Goal: Find specific page/section: Find specific page/section

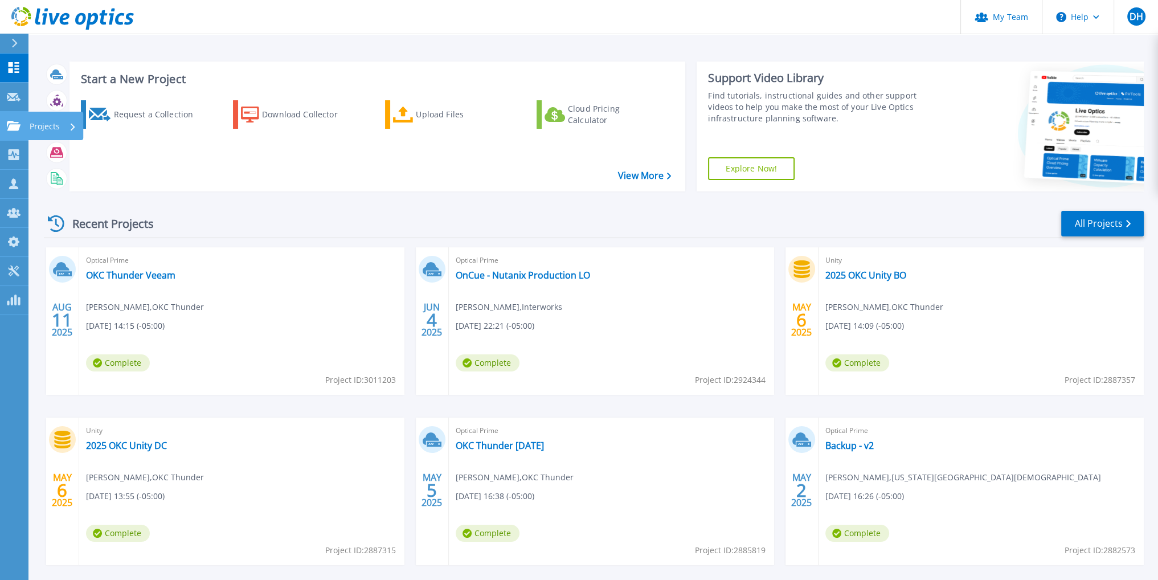
click at [72, 127] on icon at bounding box center [73, 126] width 5 height 7
click at [353, 177] on div "Request a Collection Download Collector Upload Files Cloud Pricing Calculator" at bounding box center [376, 138] width 608 height 95
click at [46, 123] on p "Projects" at bounding box center [45, 127] width 30 height 30
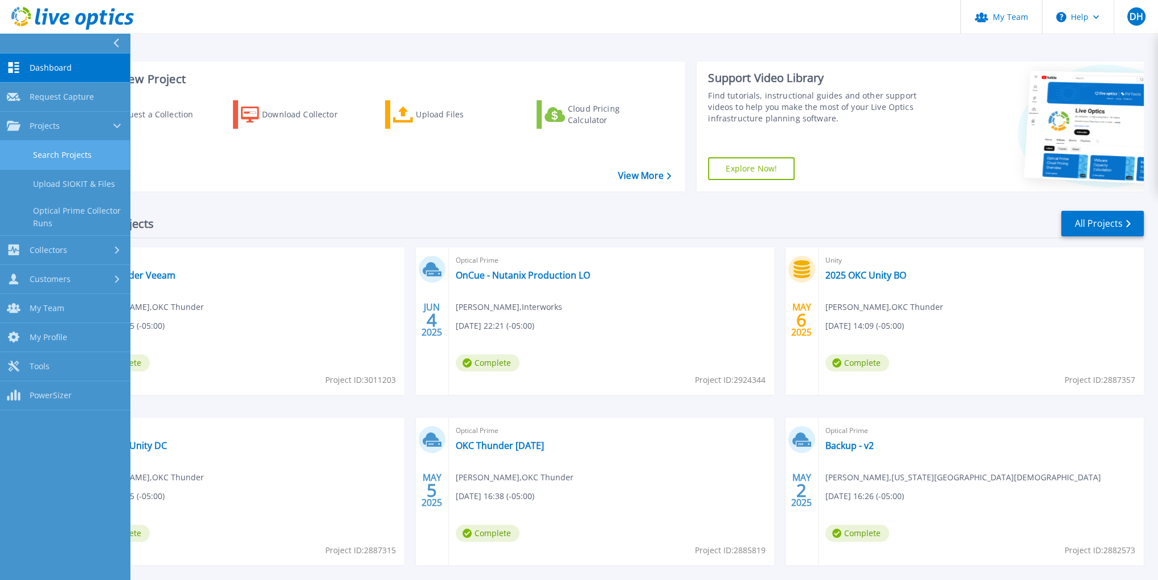
click at [85, 151] on link "Search Projects" at bounding box center [65, 155] width 130 height 29
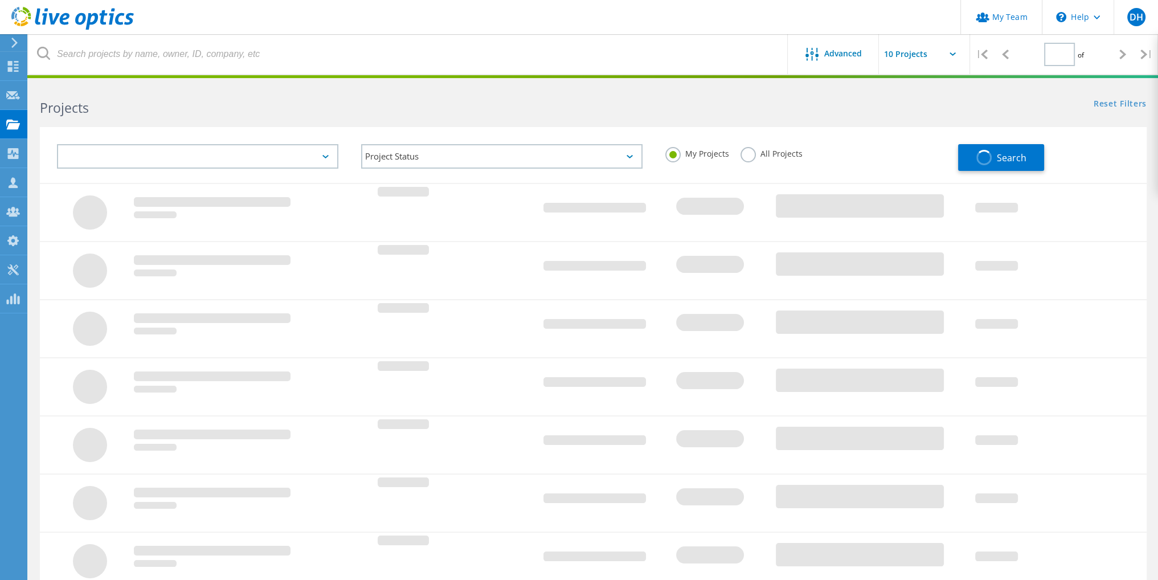
type input "1"
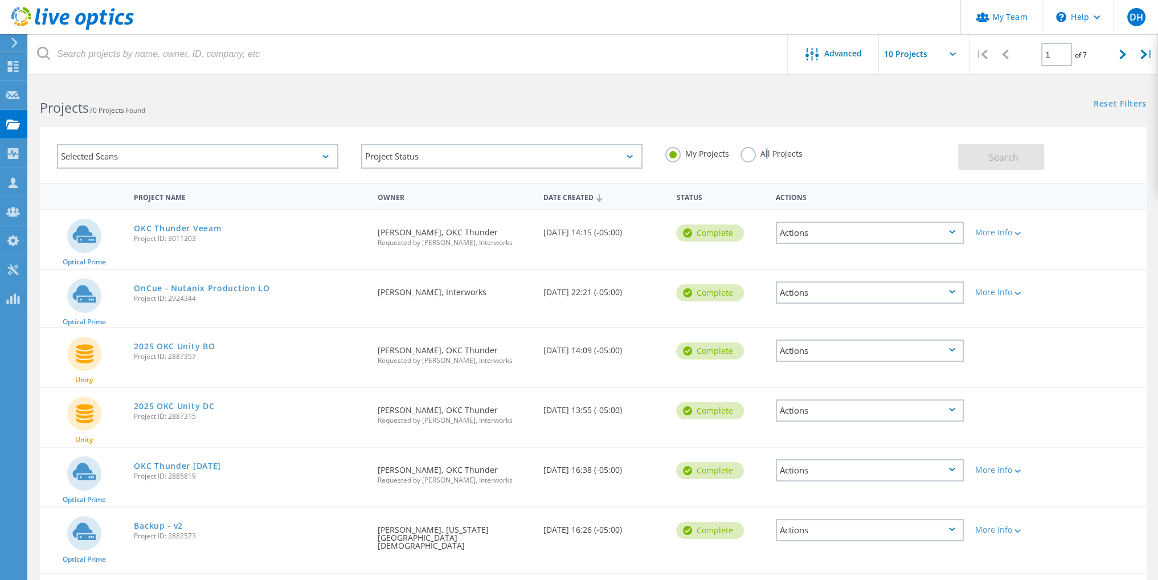
click at [766, 154] on label "All Projects" at bounding box center [771, 152] width 62 height 11
click at [745, 153] on label "All Projects" at bounding box center [771, 152] width 62 height 11
click at [0, 0] on input "All Projects" at bounding box center [0, 0] width 0 height 0
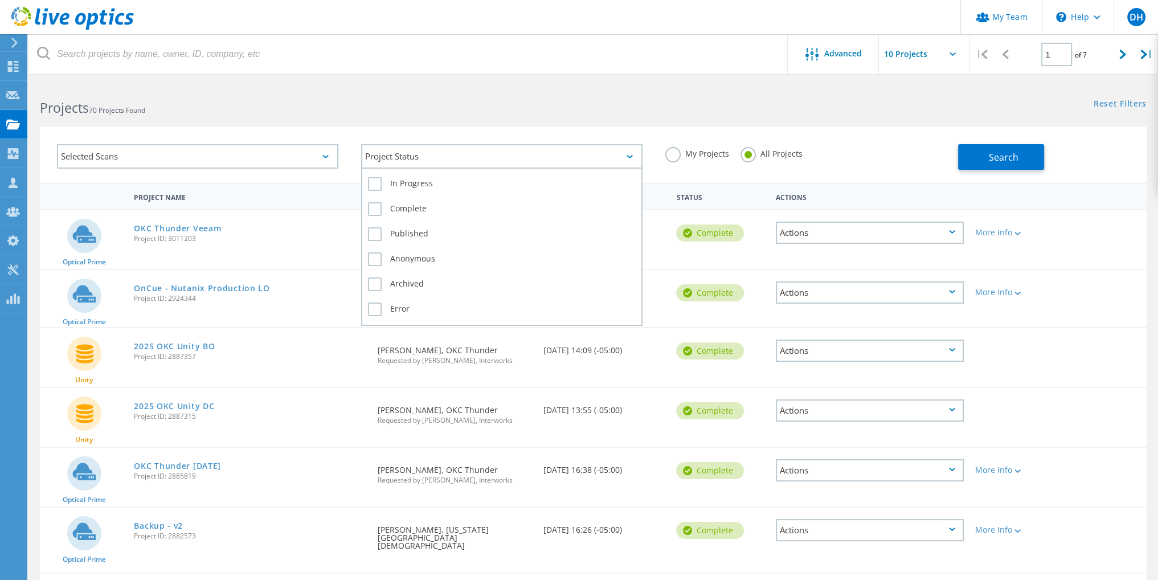
click at [456, 146] on div "Project Status" at bounding box center [501, 156] width 281 height 24
drag, startPoint x: 458, startPoint y: 147, endPoint x: 417, endPoint y: 145, distance: 41.0
click at [458, 146] on div "Project Status" at bounding box center [501, 156] width 281 height 24
click at [250, 157] on div "Selected Scans" at bounding box center [197, 156] width 281 height 24
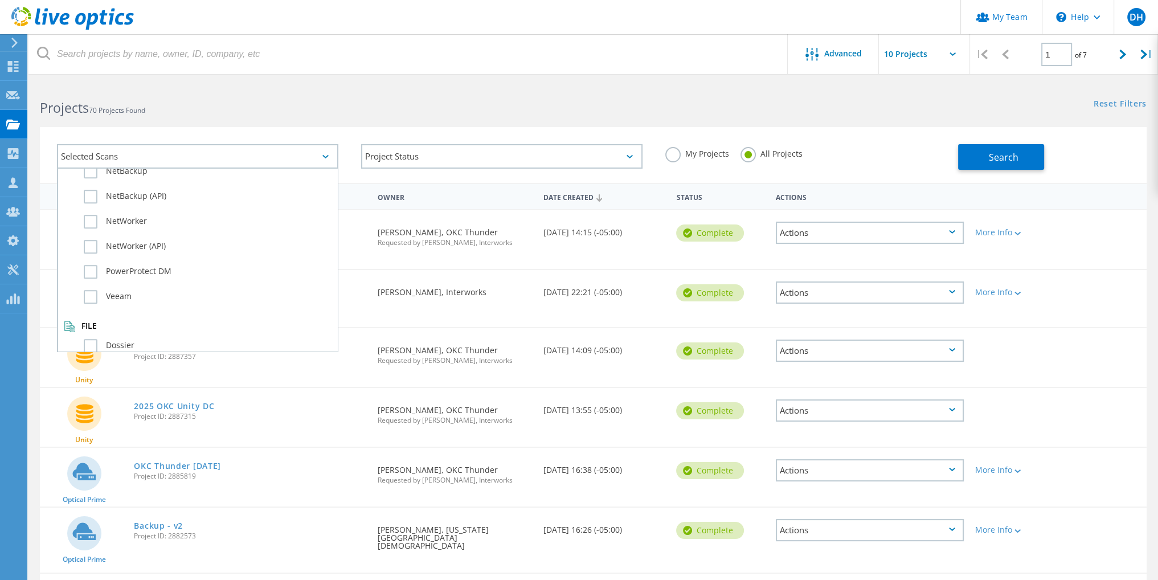
scroll to position [57, 0]
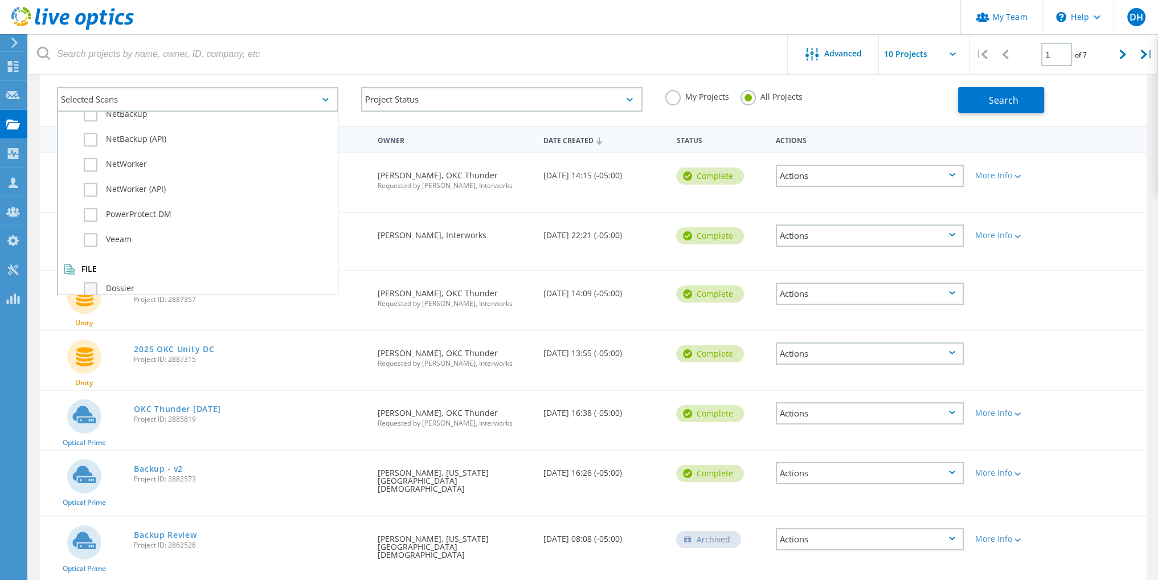
click at [89, 282] on label "Dossier" at bounding box center [208, 289] width 248 height 14
click at [0, 0] on input "Dossier" at bounding box center [0, 0] width 0 height 0
drag, startPoint x: 908, startPoint y: 119, endPoint x: 1007, endPoint y: 122, distance: 99.7
click at [923, 121] on div "Selected Scans 1 Server & Cloud Optical Prime AWS Azure Nutanix RVTools Kuberne…" at bounding box center [502, 101] width 912 height 50
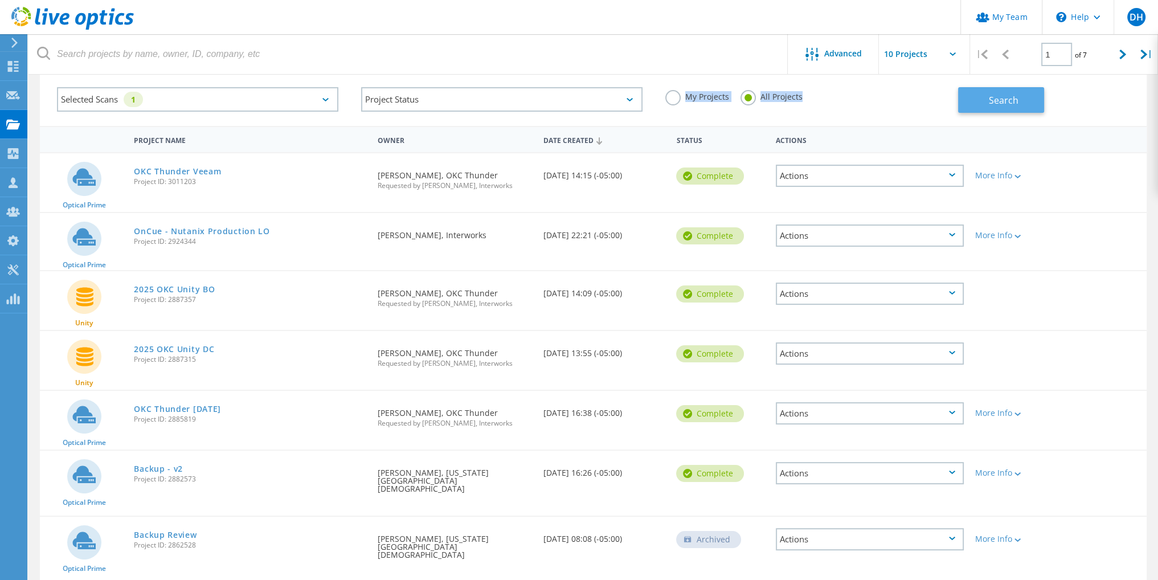
click at [1018, 105] on button "Search" at bounding box center [1001, 100] width 86 height 26
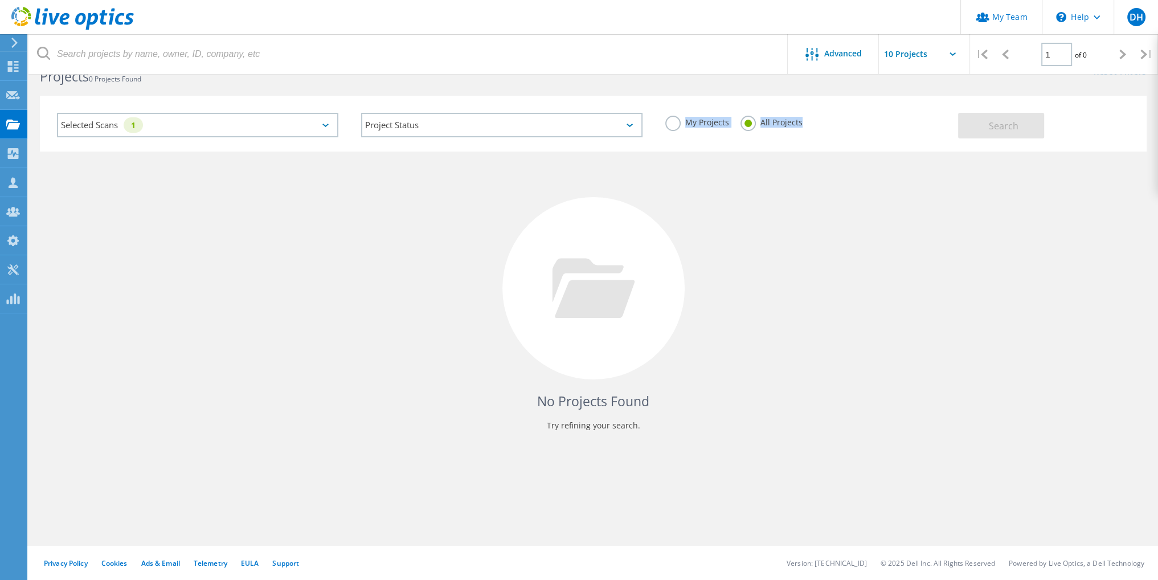
scroll to position [0, 0]
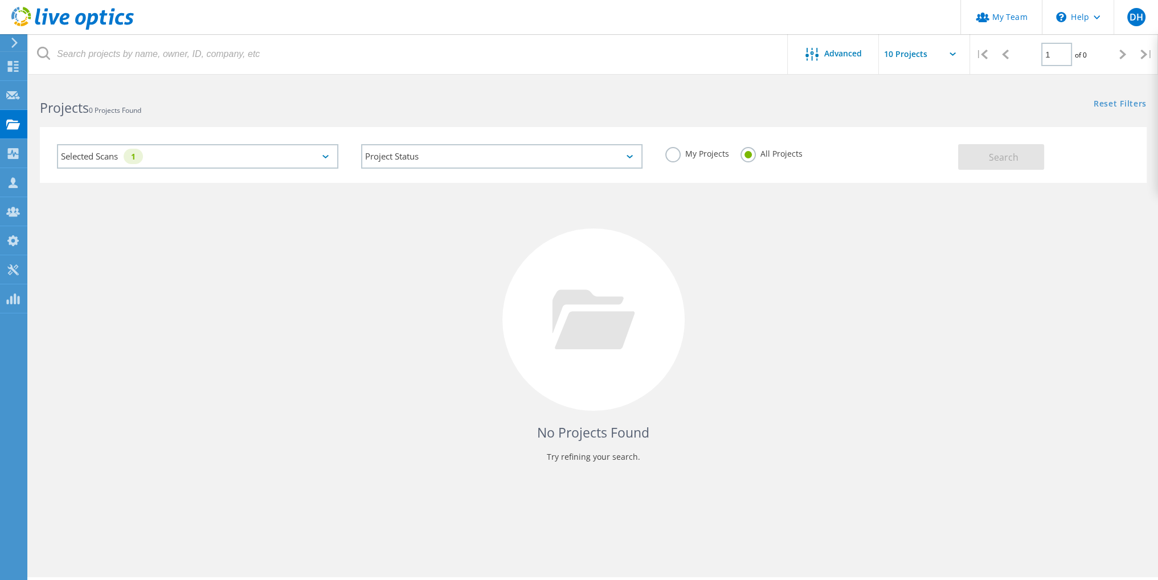
click at [708, 188] on div "No Projects Found Try refining your search." at bounding box center [593, 330] width 1106 height 294
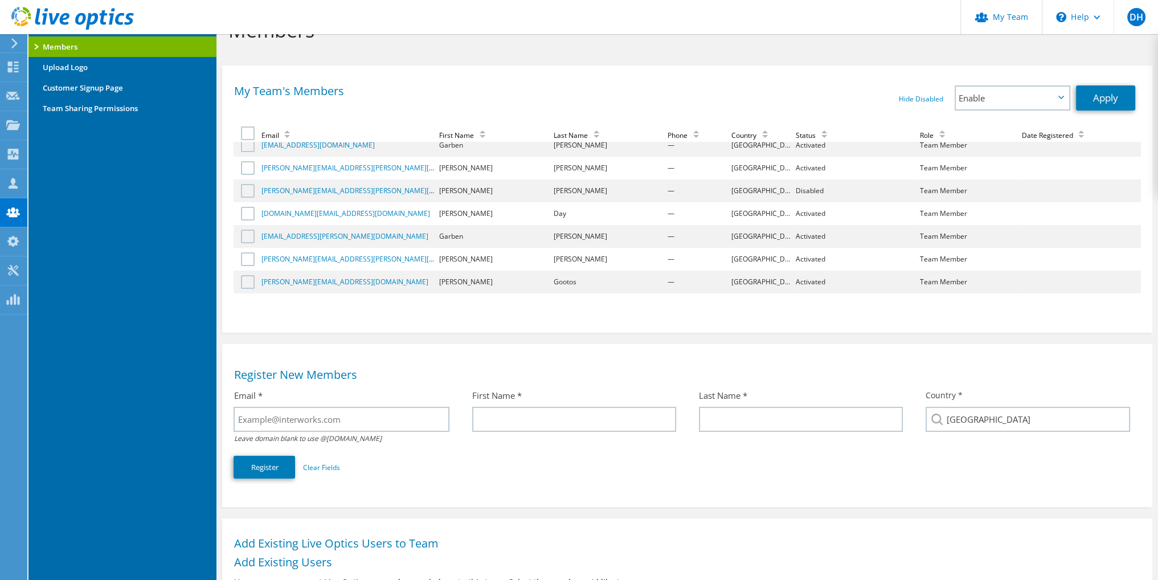
scroll to position [263, 0]
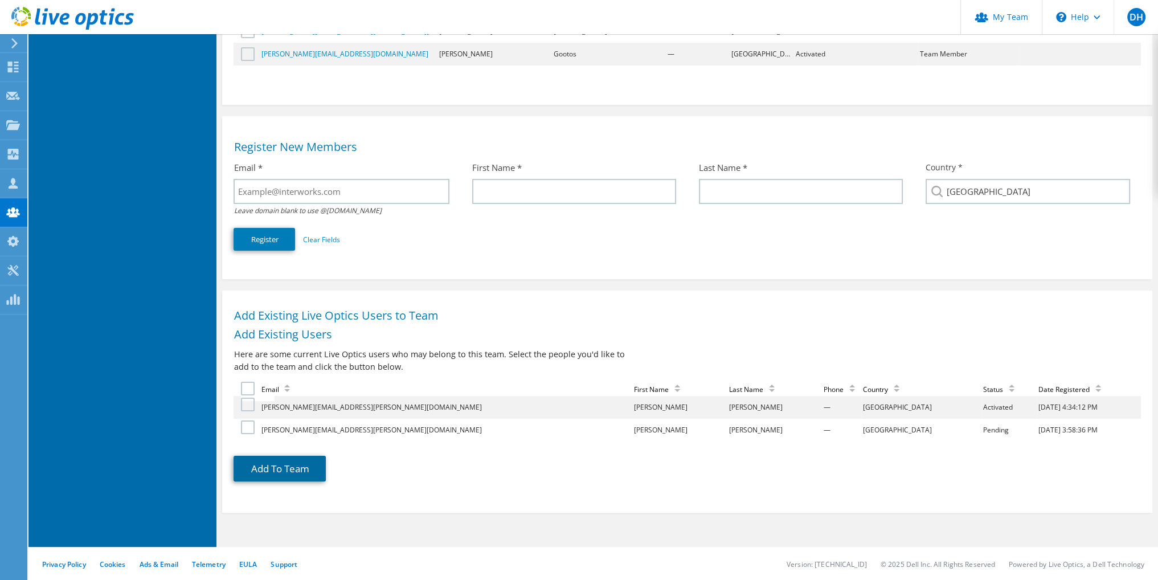
click at [294, 469] on button "Add To Team" at bounding box center [279, 469] width 92 height 26
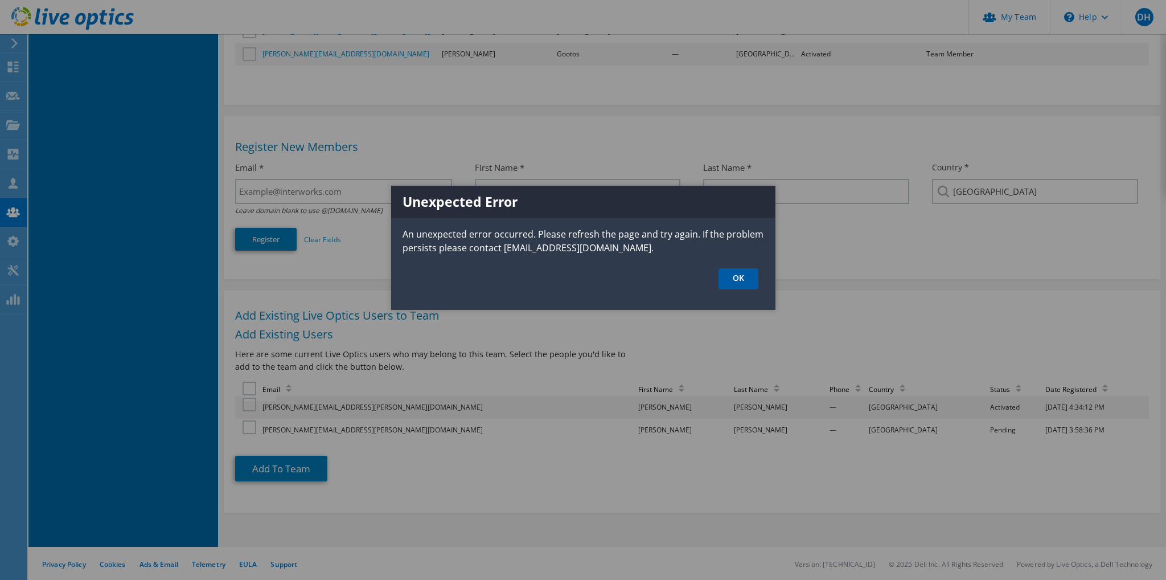
click at [741, 278] on link "OK" at bounding box center [739, 278] width 40 height 21
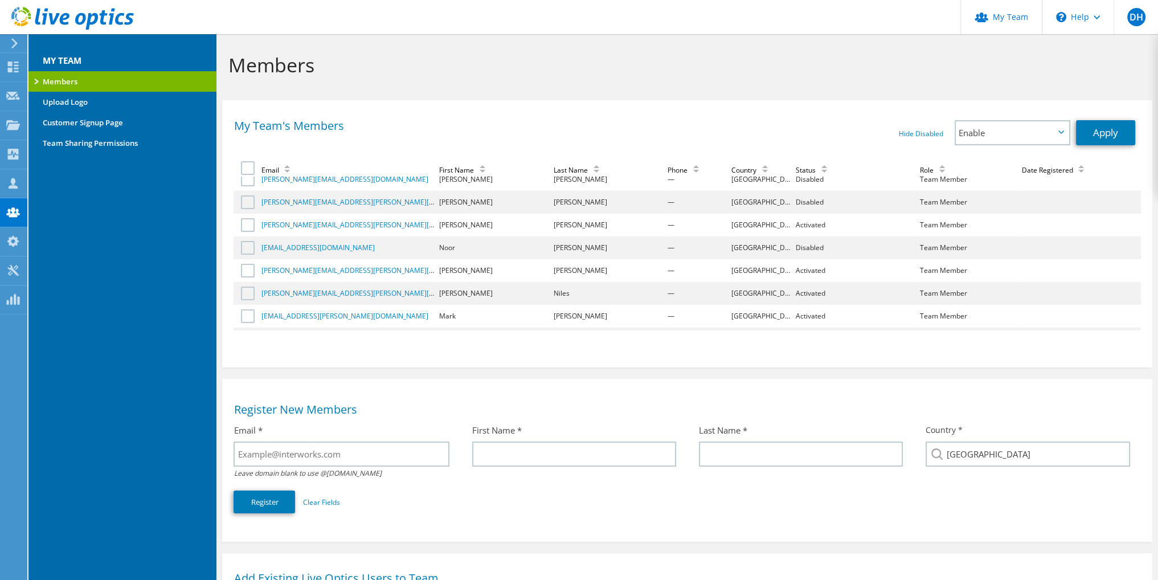
scroll to position [0, 0]
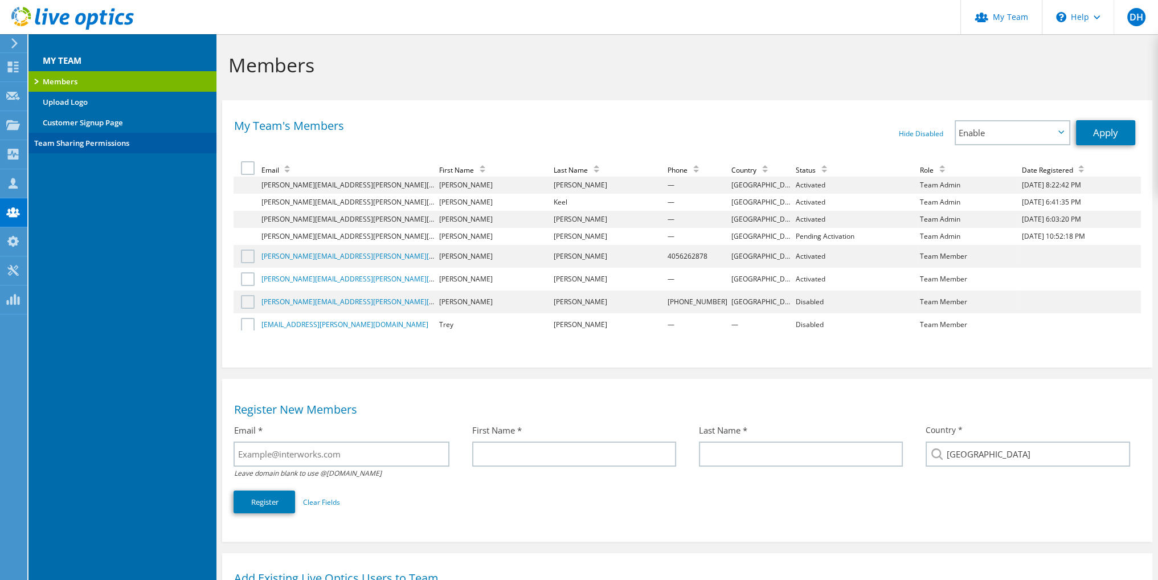
click at [118, 142] on link "Team Sharing Permissions" at bounding box center [122, 143] width 188 height 20
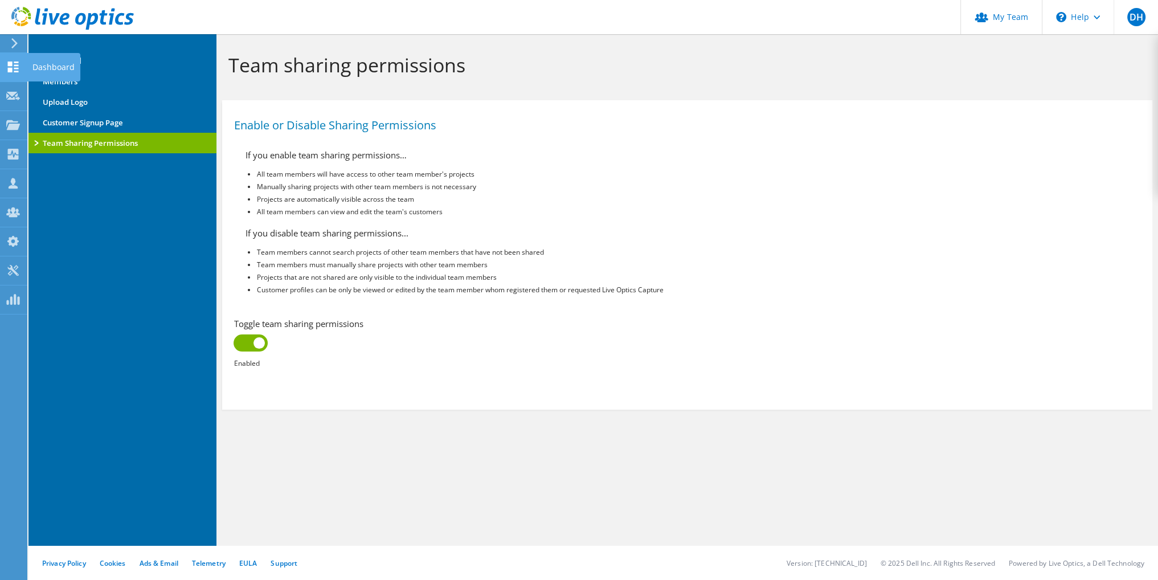
click at [11, 61] on icon at bounding box center [13, 66] width 14 height 11
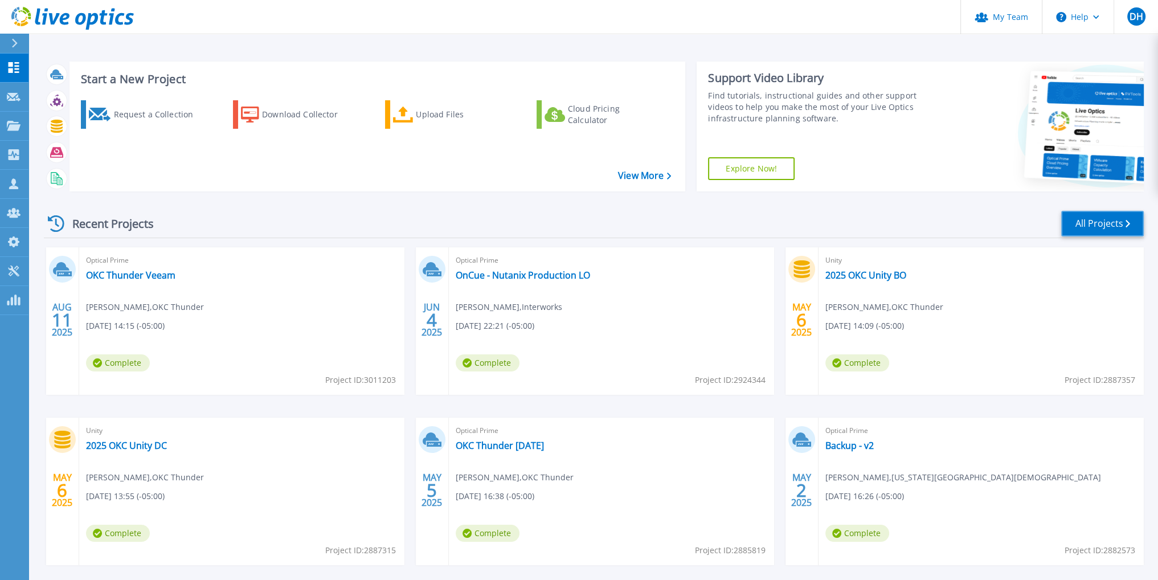
click at [1101, 219] on link "All Projects" at bounding box center [1102, 224] width 83 height 26
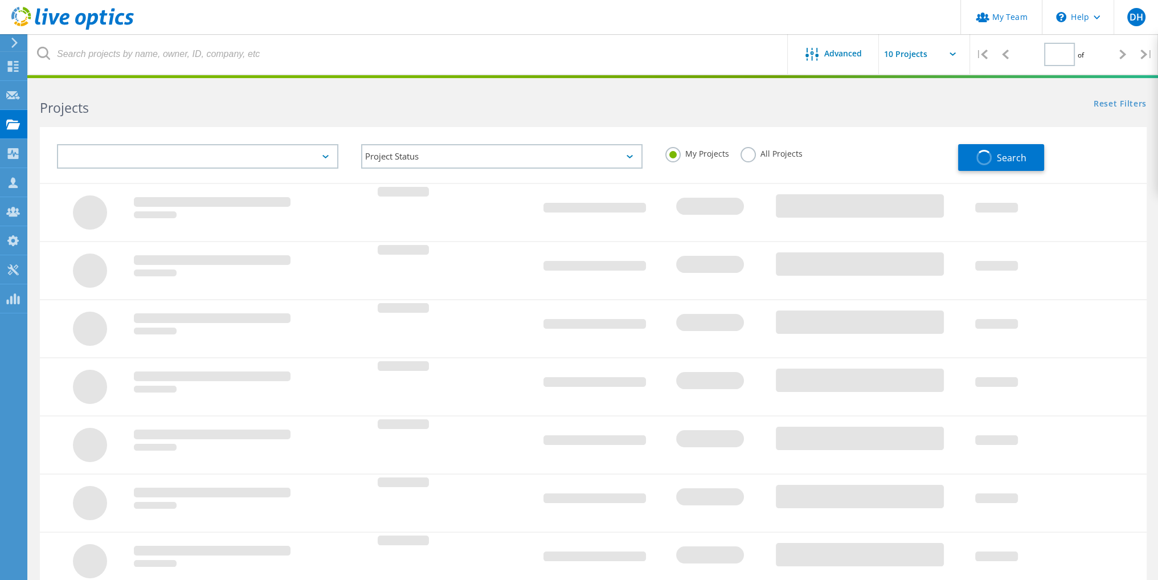
type input "1"
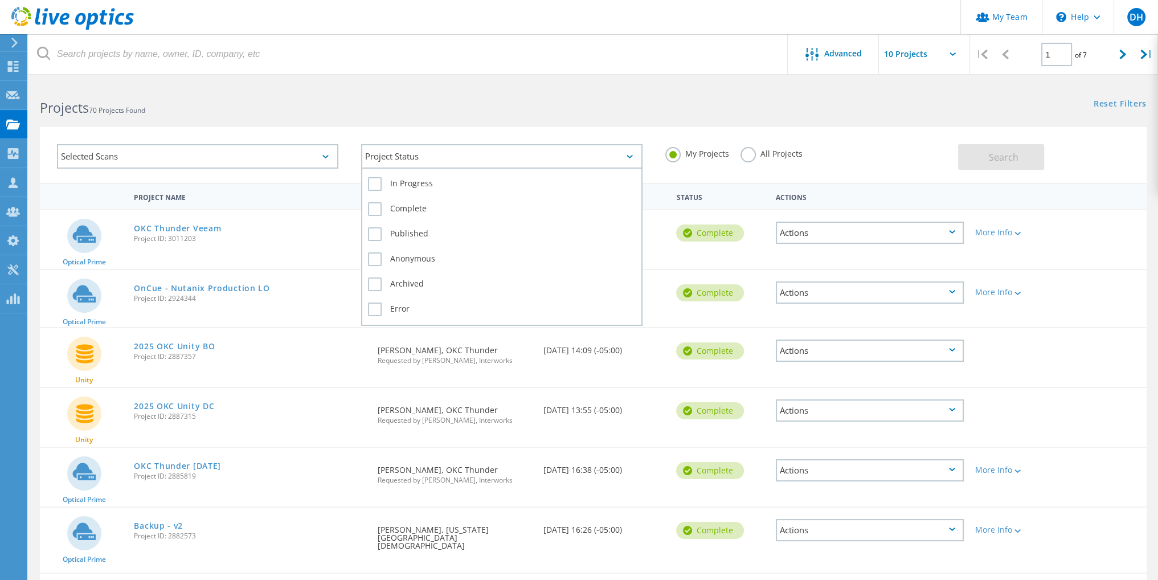
click at [487, 146] on div "Project Status" at bounding box center [501, 156] width 281 height 24
click at [248, 145] on div "Selected Scans" at bounding box center [197, 156] width 281 height 24
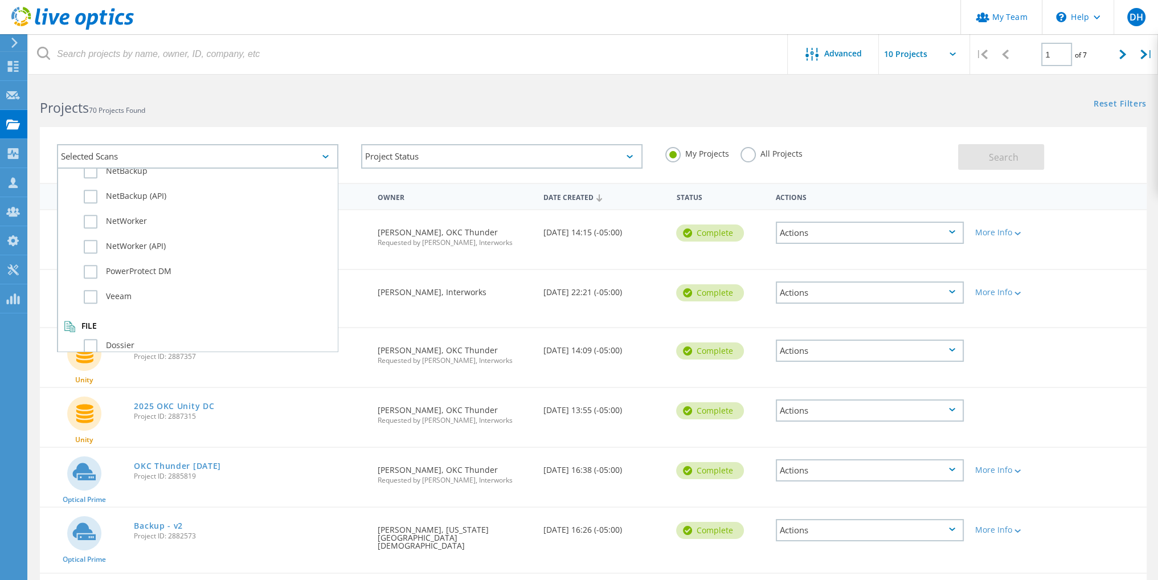
scroll to position [57, 0]
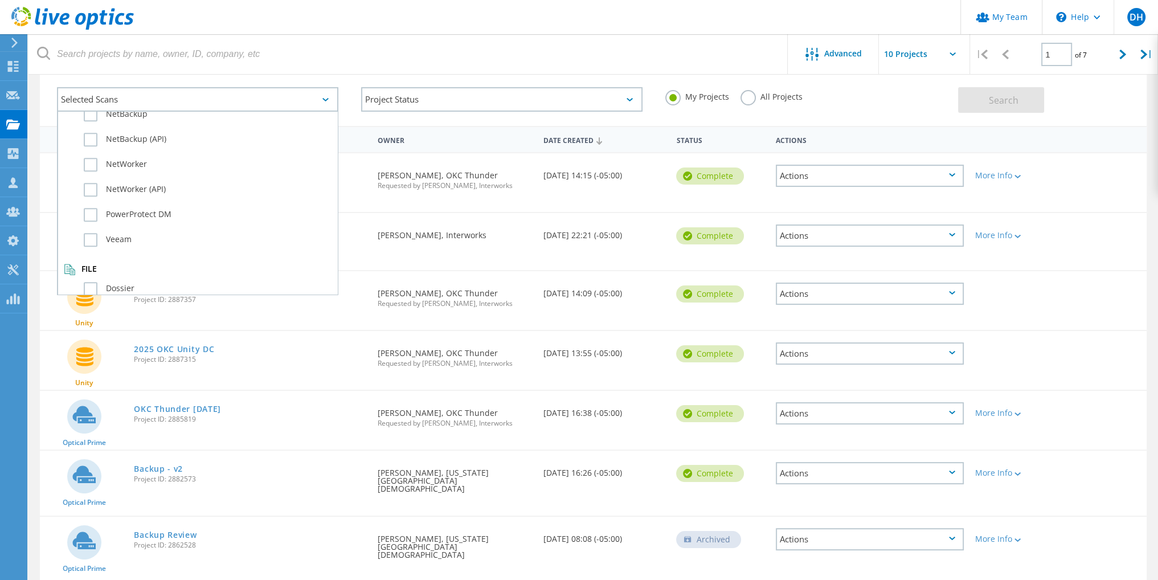
click at [91, 281] on div "Dossier" at bounding box center [198, 291] width 268 height 25
click at [99, 282] on label "Dossier" at bounding box center [208, 289] width 248 height 14
click at [0, 0] on input "Dossier" at bounding box center [0, 0] width 0 height 0
click at [794, 95] on label "All Projects" at bounding box center [771, 95] width 62 height 11
click at [0, 0] on input "All Projects" at bounding box center [0, 0] width 0 height 0
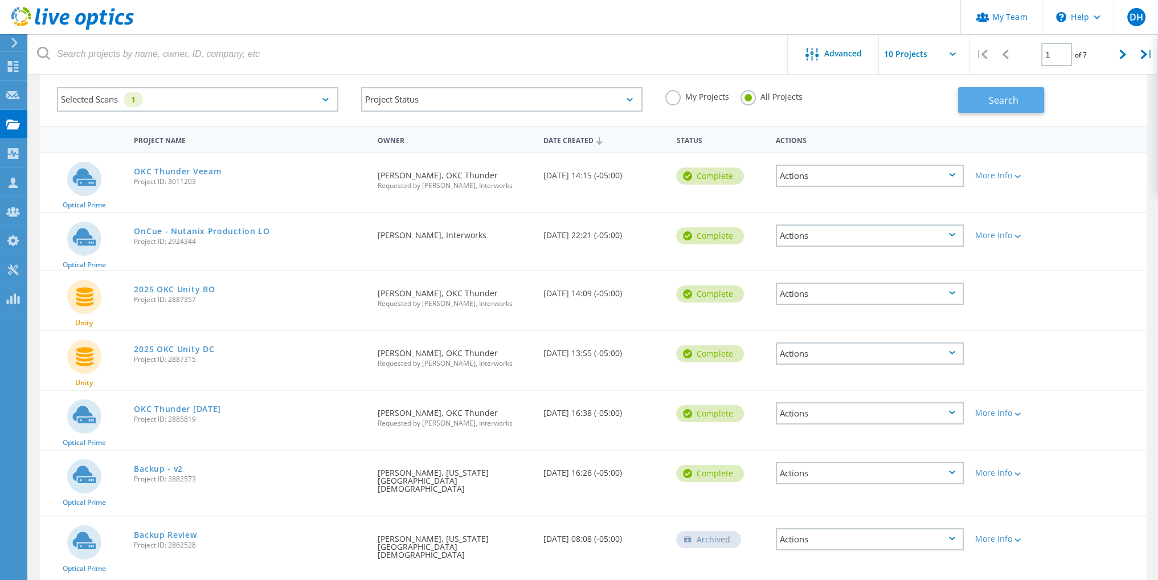
click at [1001, 99] on span "Search" at bounding box center [1004, 100] width 30 height 13
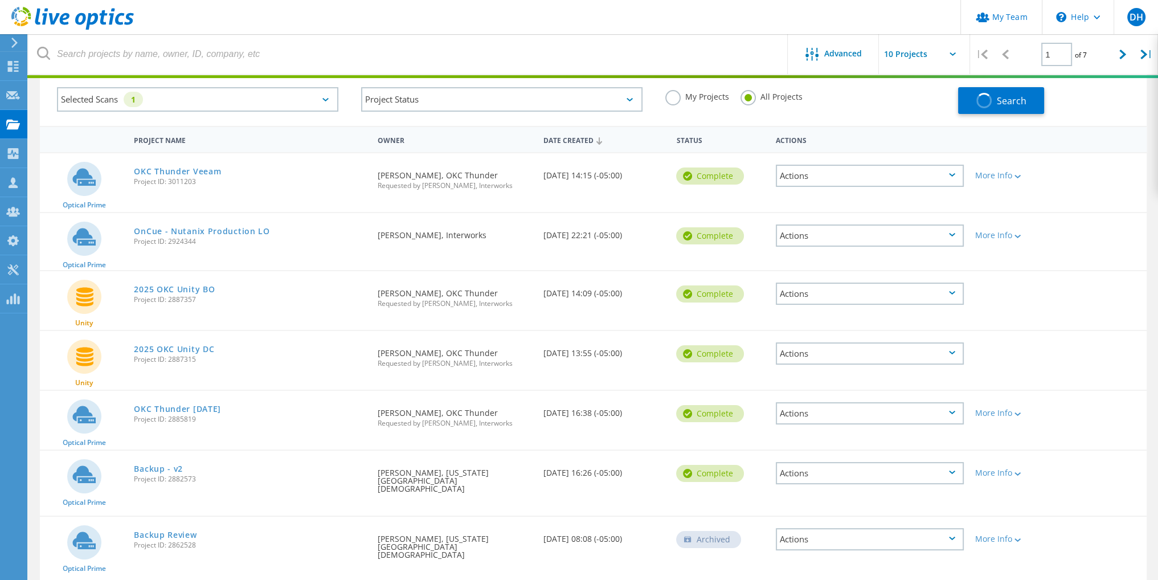
scroll to position [31, 0]
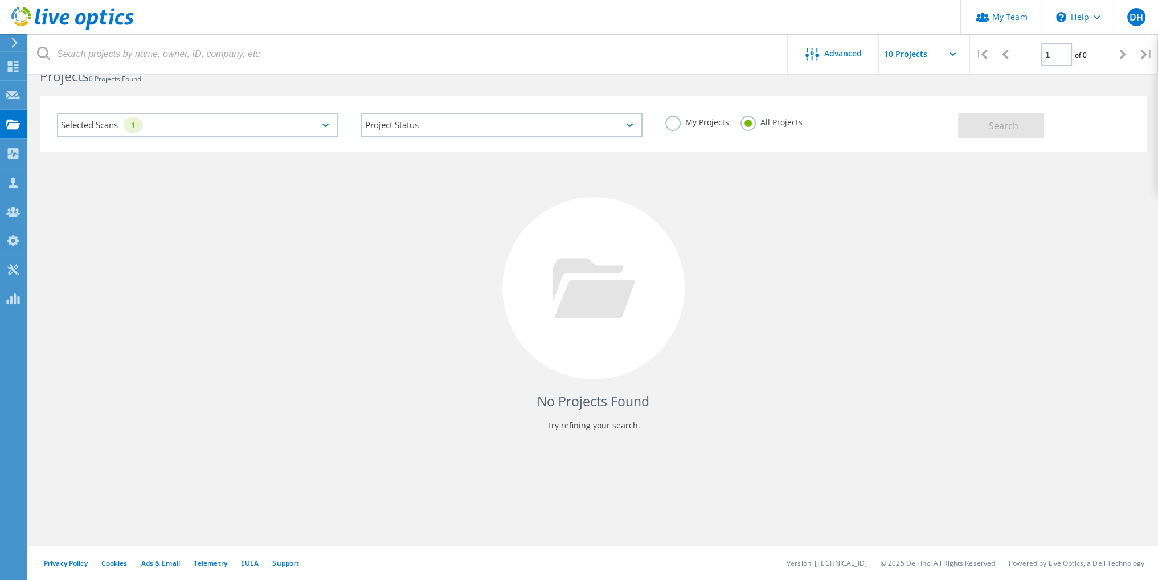
click at [267, 129] on div "Selected Scans 1" at bounding box center [197, 125] width 281 height 24
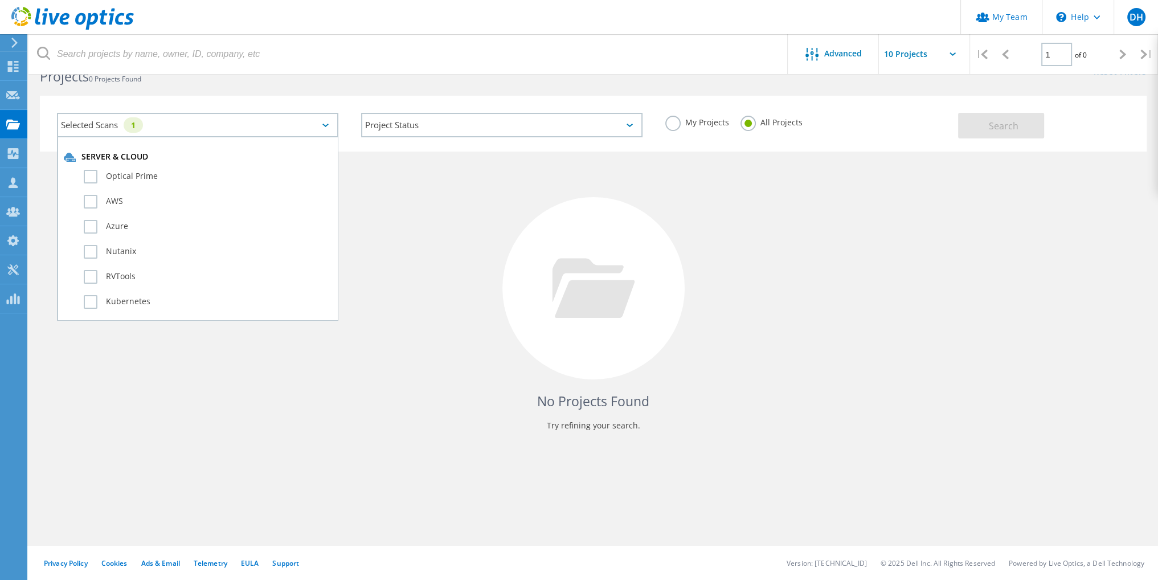
scroll to position [785, 0]
click at [90, 307] on label "Dossier" at bounding box center [208, 314] width 248 height 14
click at [0, 0] on input "Dossier" at bounding box center [0, 0] width 0 height 0
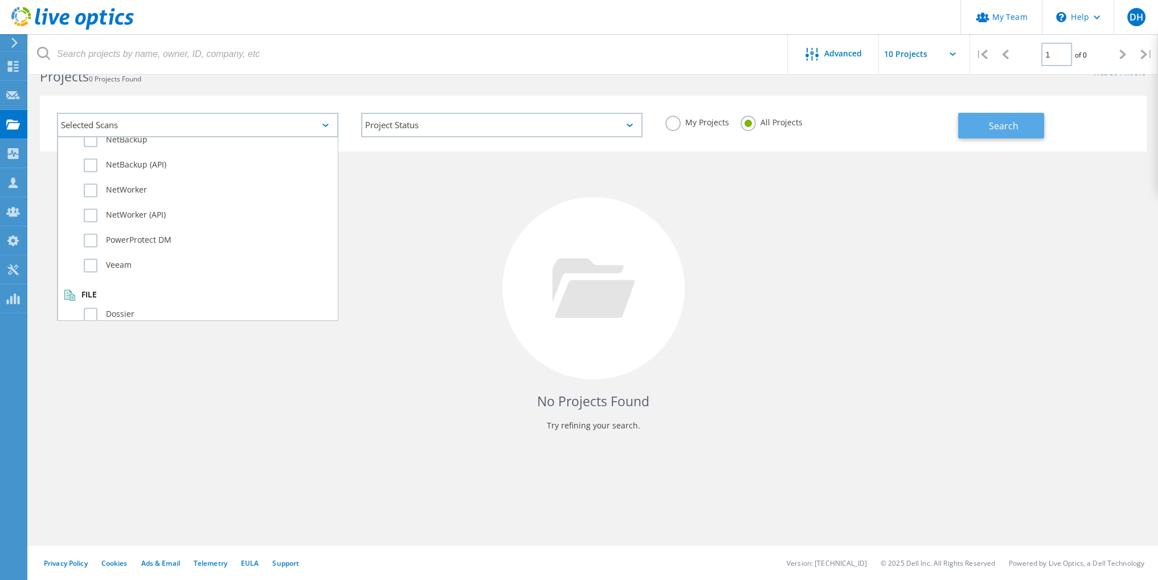
click at [1007, 130] on span "Search" at bounding box center [1004, 126] width 30 height 13
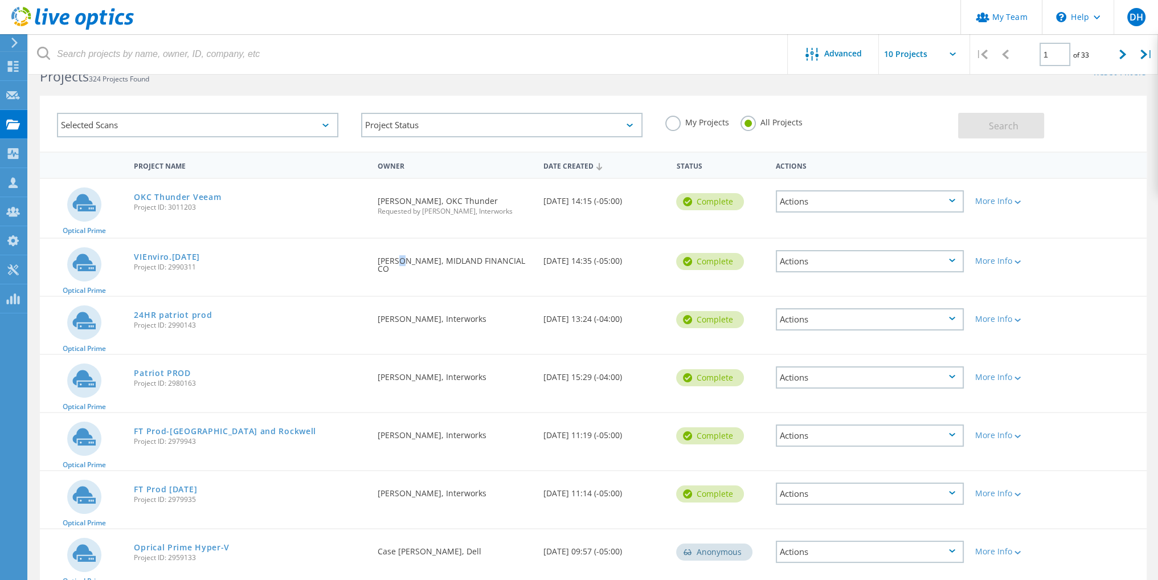
click at [396, 264] on div "Requested By Brian McComas, MIDLAND FINANCIAL CO" at bounding box center [455, 262] width 166 height 46
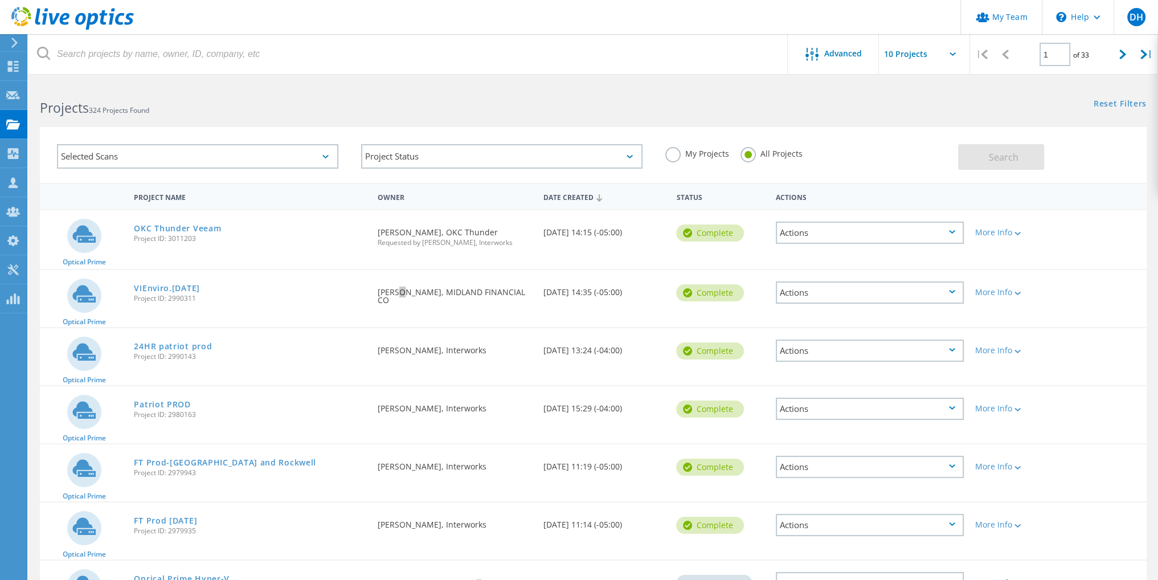
scroll to position [255, 0]
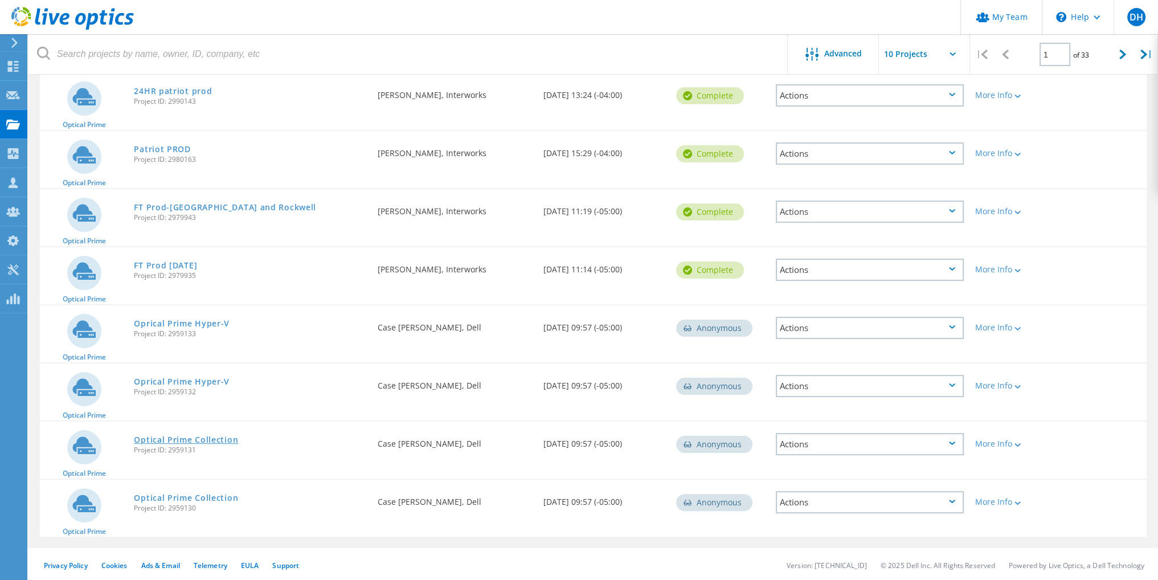
drag, startPoint x: 171, startPoint y: 429, endPoint x: 174, endPoint y: 437, distance: 9.0
click at [172, 429] on div "Optical Prime Collection Project ID: 2959131" at bounding box center [249, 442] width 243 height 43
click at [176, 440] on link "Optical Prime Collection" at bounding box center [186, 440] width 104 height 8
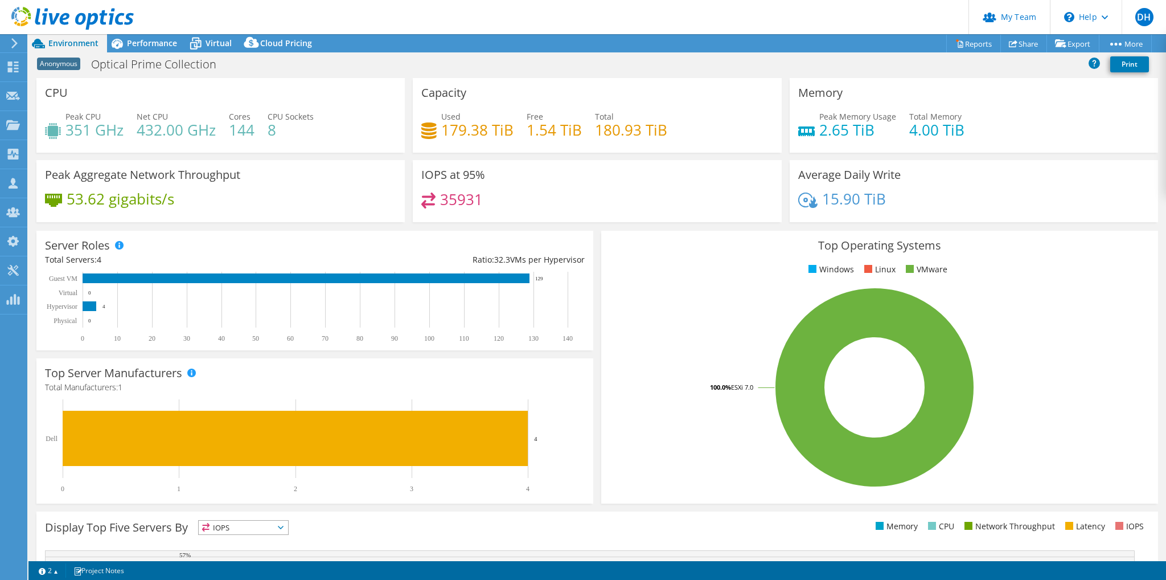
select select "USD"
click at [148, 46] on span "Performance" at bounding box center [152, 43] width 50 height 11
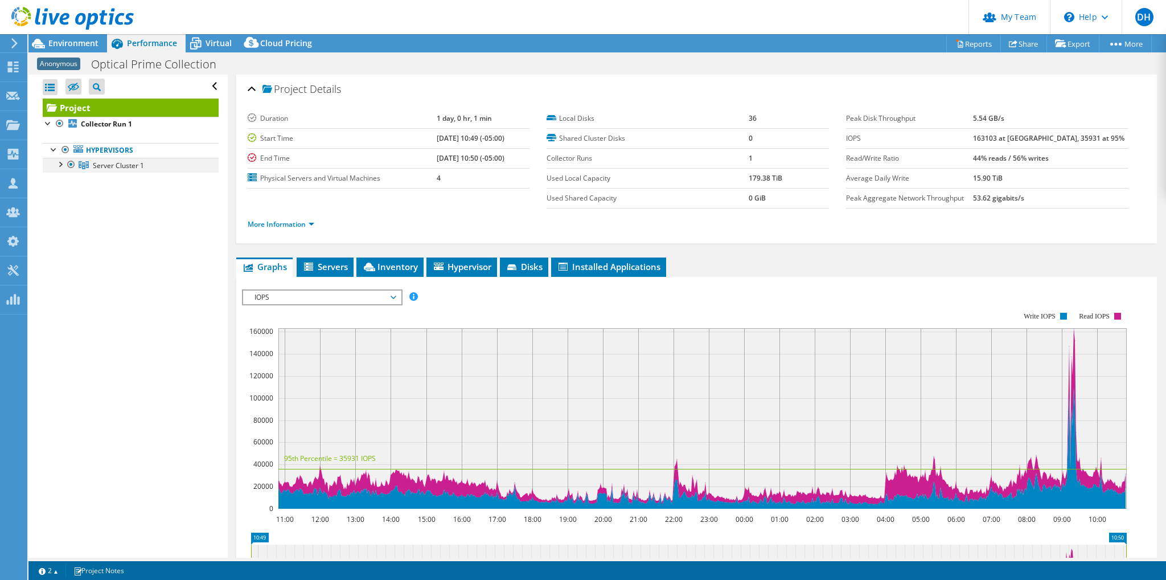
click at [61, 162] on div at bounding box center [59, 163] width 11 height 11
click at [102, 181] on link "Server 1" at bounding box center [131, 180] width 176 height 15
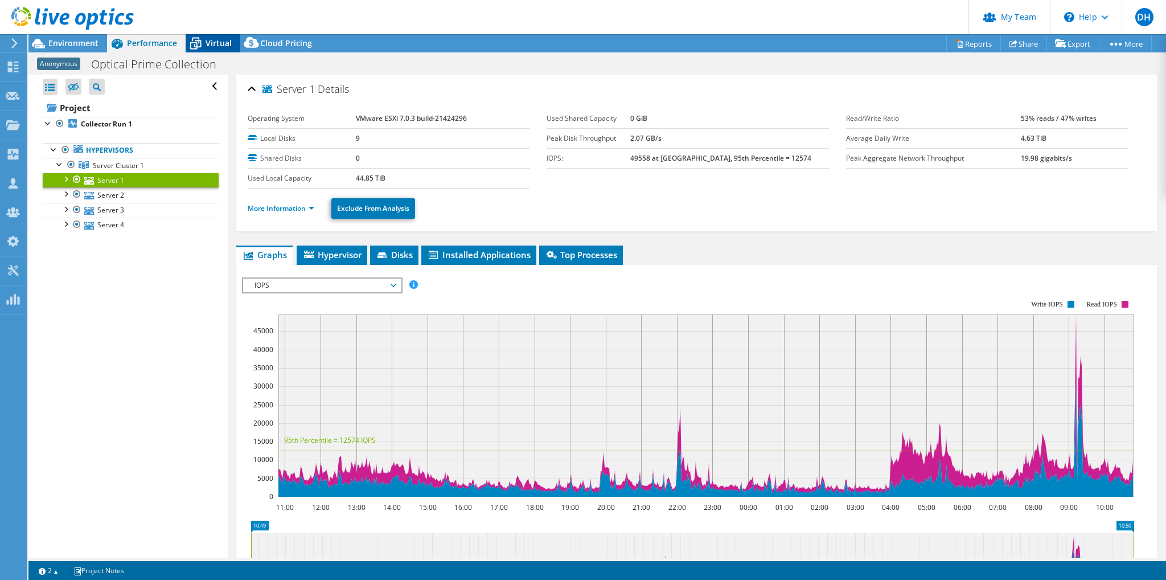
click at [204, 41] on icon at bounding box center [196, 44] width 20 height 20
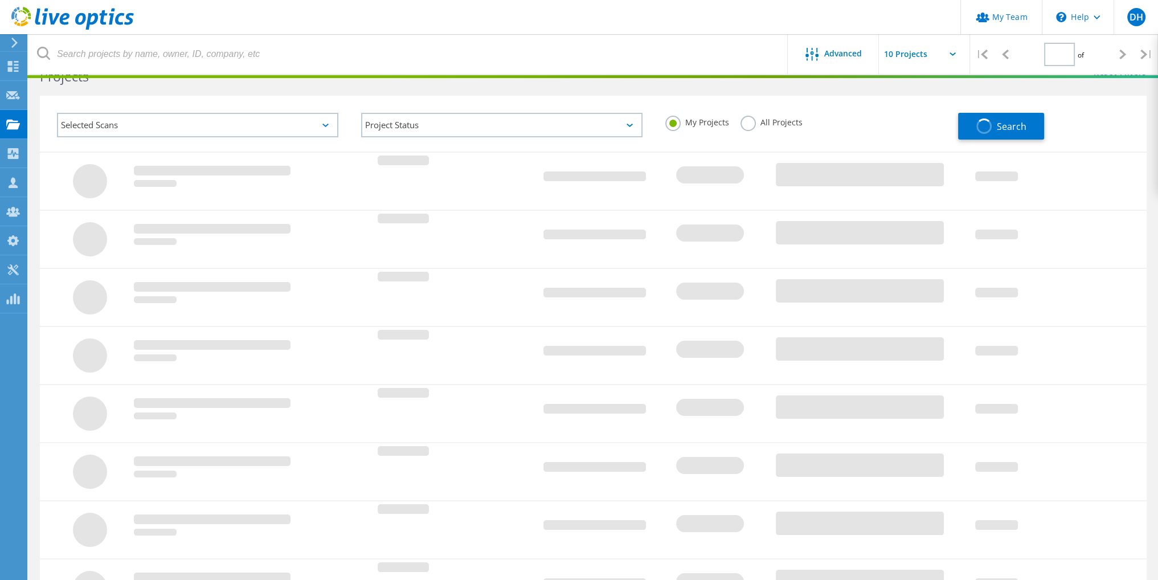
type input "1"
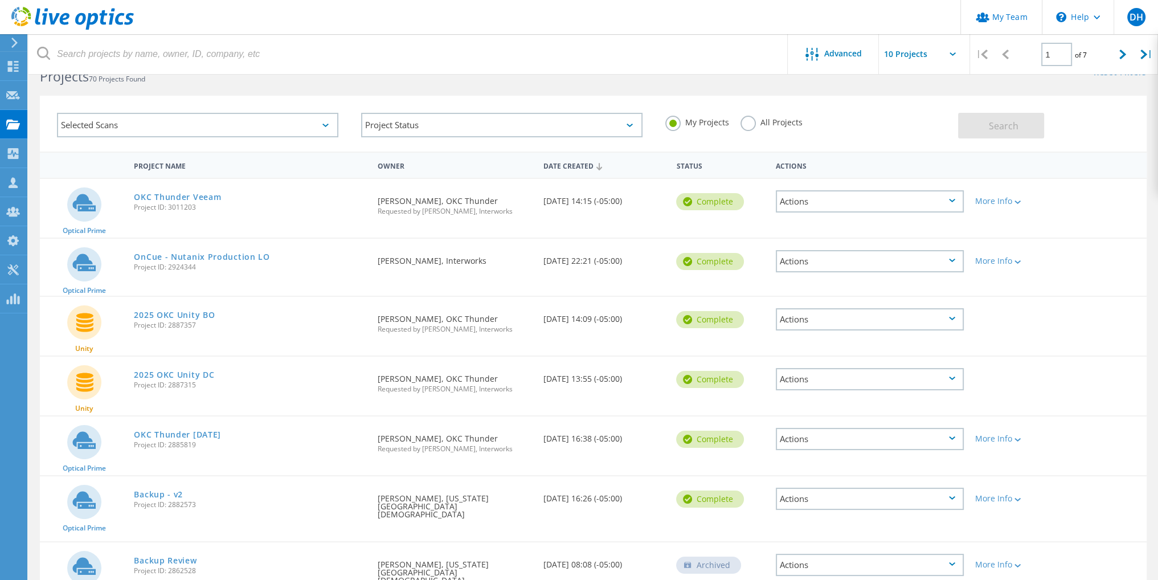
scroll to position [269, 0]
